Goal: Information Seeking & Learning: Find specific fact

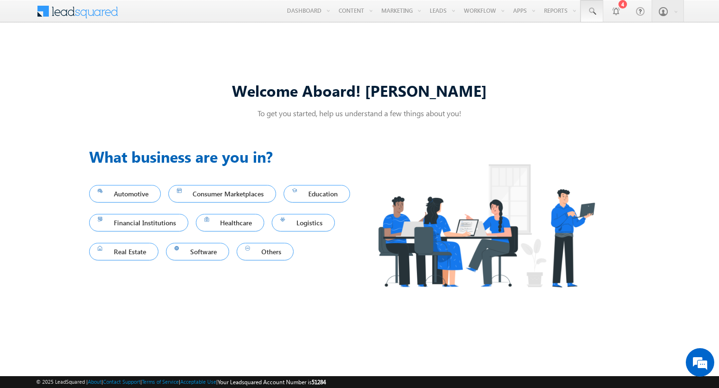
click at [591, 11] on span at bounding box center [591, 11] width 9 height 9
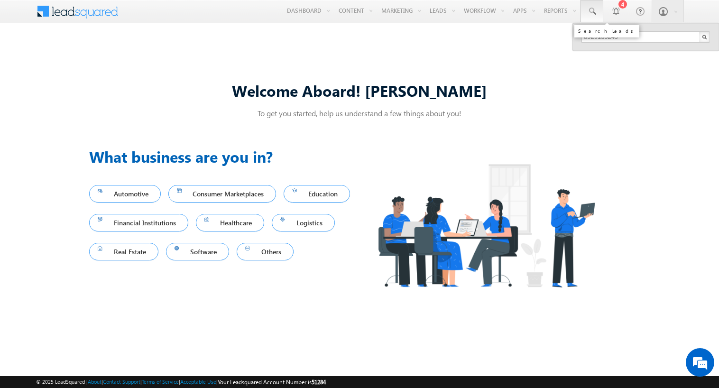
type input "8929139249"
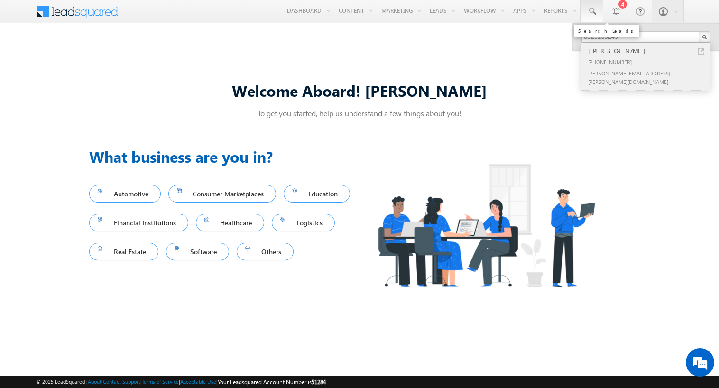
click at [650, 51] on div "[PERSON_NAME]" at bounding box center [649, 51] width 127 height 10
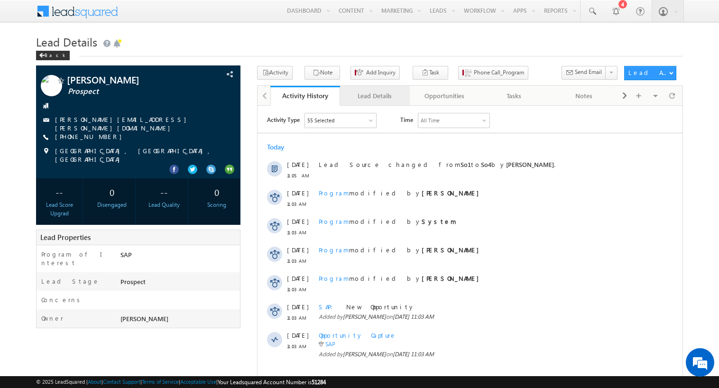
click at [374, 96] on div "Lead Details" at bounding box center [375, 95] width 54 height 11
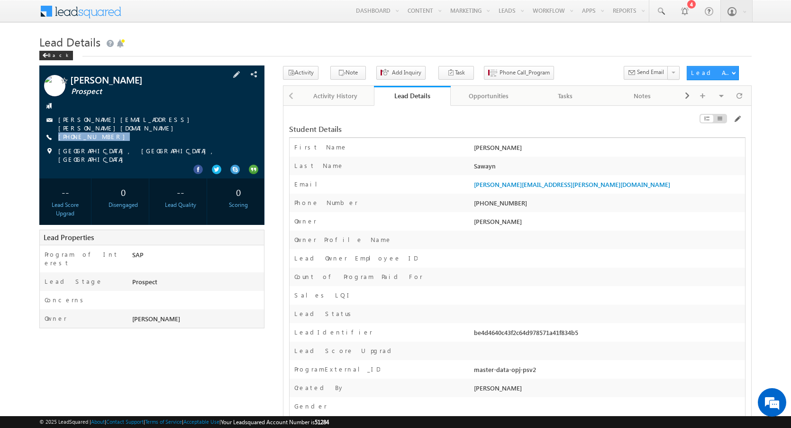
drag, startPoint x: 109, startPoint y: 137, endPoint x: 68, endPoint y: 139, distance: 40.8
click at [68, 139] on div "[PERSON_NAME] Prospect [PERSON_NAME][EMAIL_ADDRESS][PERSON_NAME][DOMAIN_NAME] […" at bounding box center [152, 119] width 216 height 89
